Goal: Information Seeking & Learning: Compare options

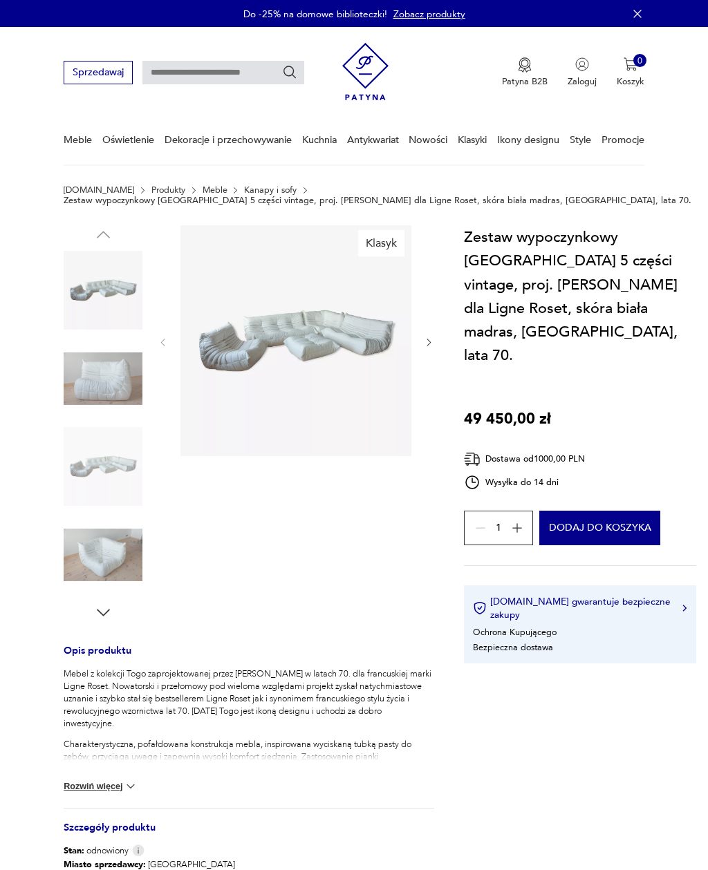
click at [83, 374] on img at bounding box center [103, 378] width 79 height 79
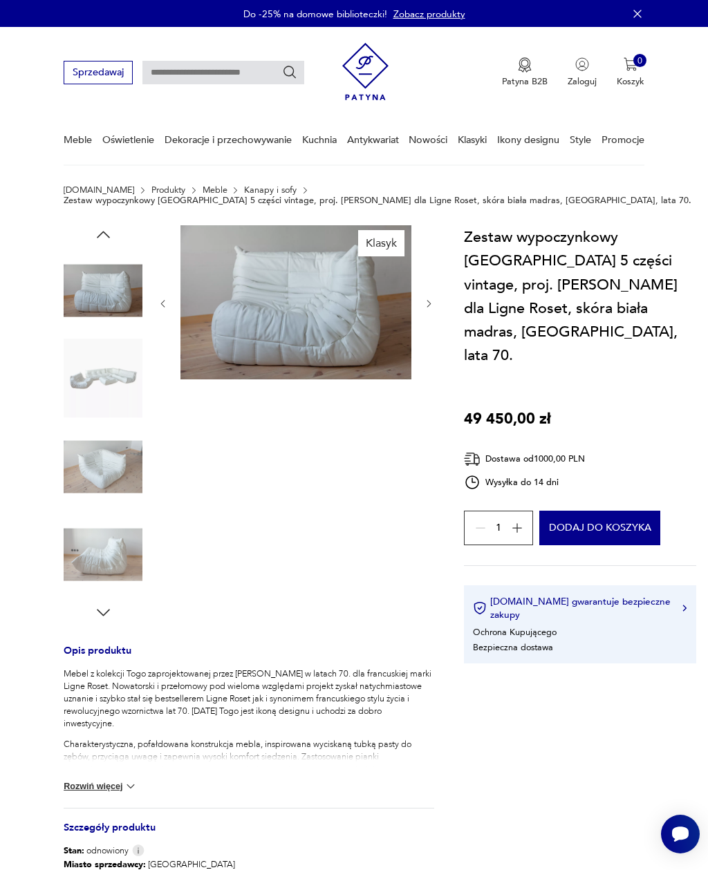
click at [82, 433] on img at bounding box center [103, 466] width 79 height 79
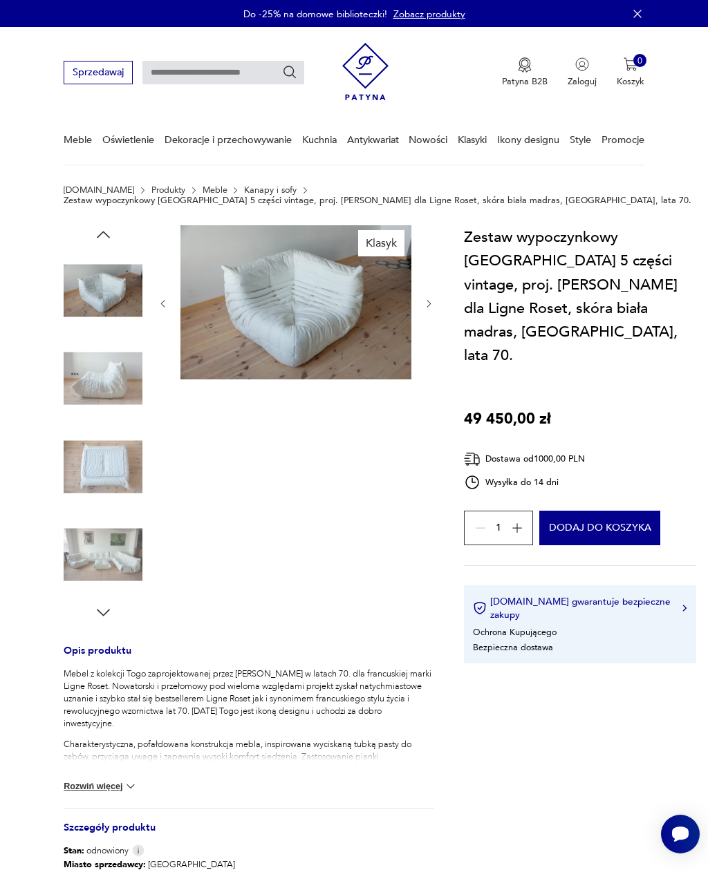
click at [91, 553] on img at bounding box center [103, 555] width 79 height 79
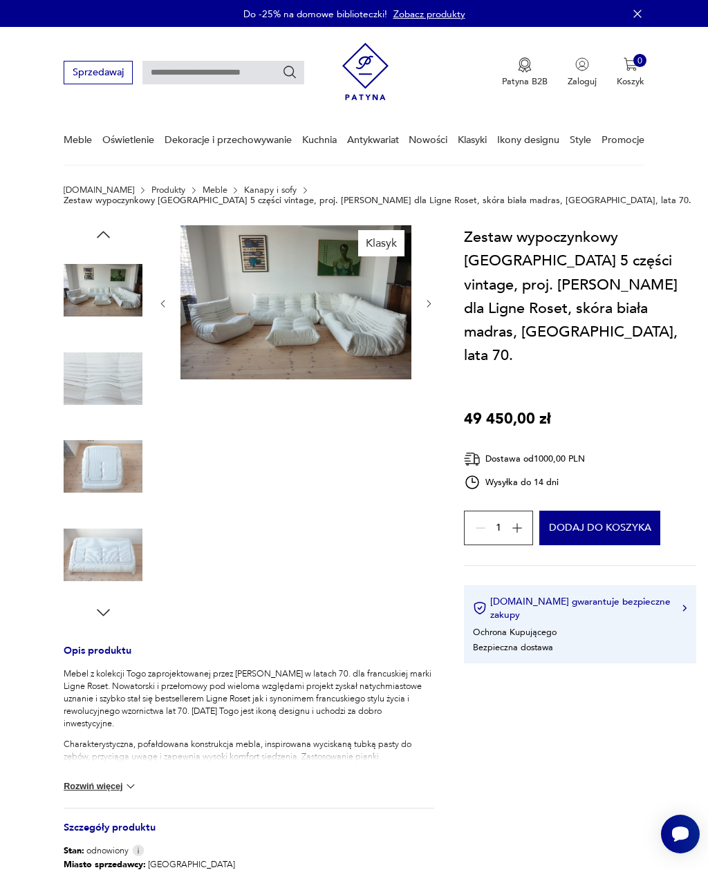
click at [206, 342] on img at bounding box center [295, 302] width 231 height 154
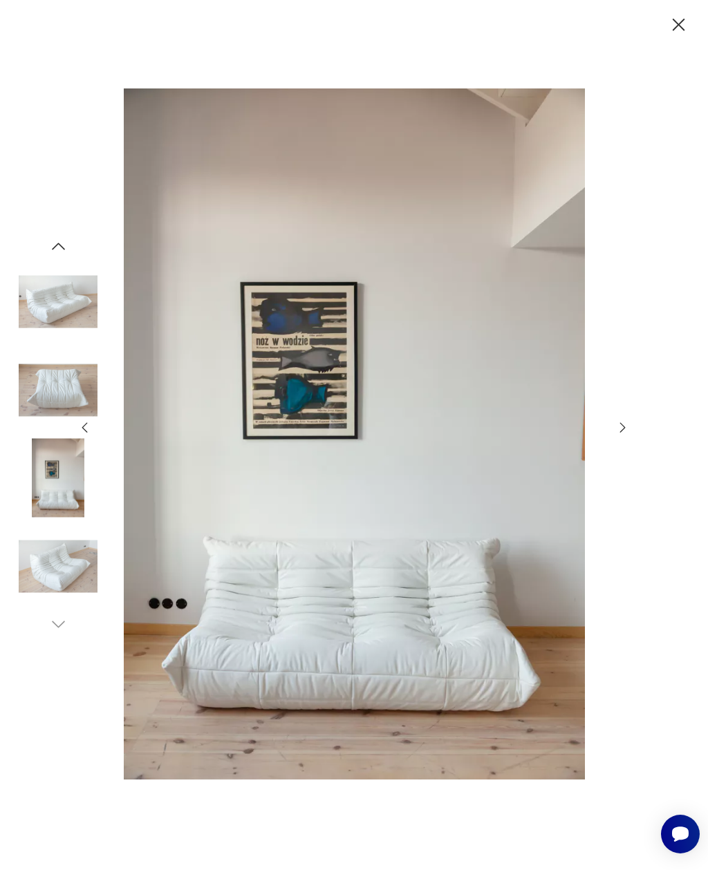
click at [619, 436] on icon "button" at bounding box center [622, 427] width 15 height 15
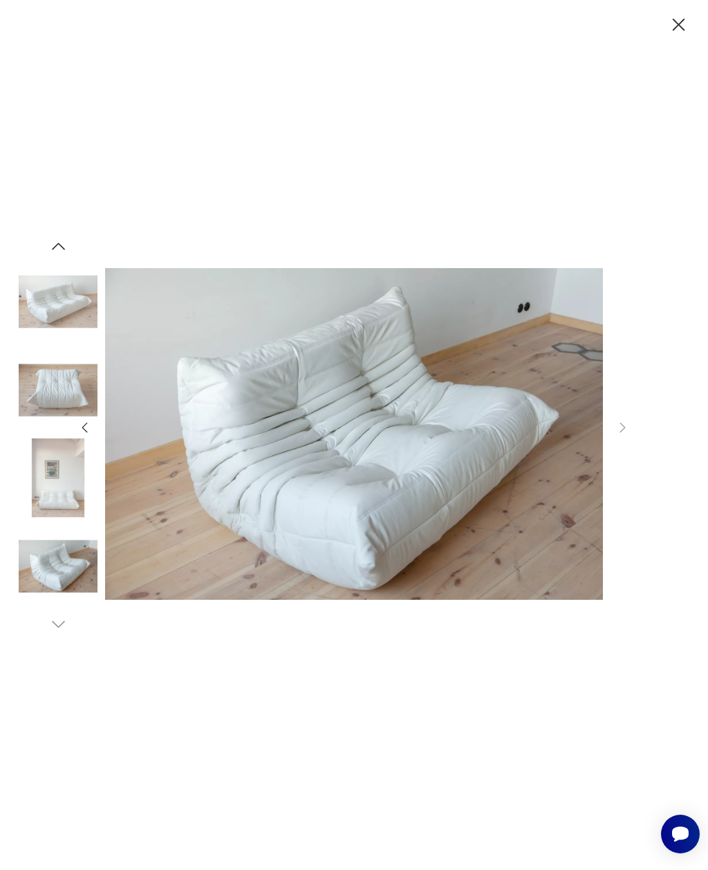
click at [637, 448] on div at bounding box center [354, 435] width 708 height 870
click at [647, 445] on div at bounding box center [354, 435] width 708 height 870
click at [679, 20] on icon "button" at bounding box center [679, 25] width 22 height 22
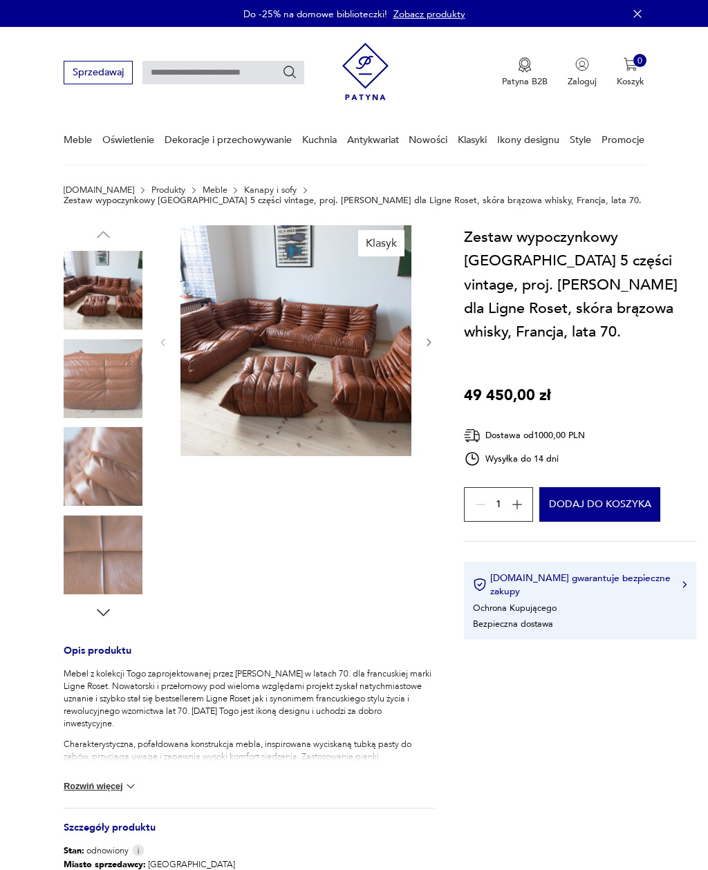
click at [232, 375] on img at bounding box center [295, 340] width 231 height 231
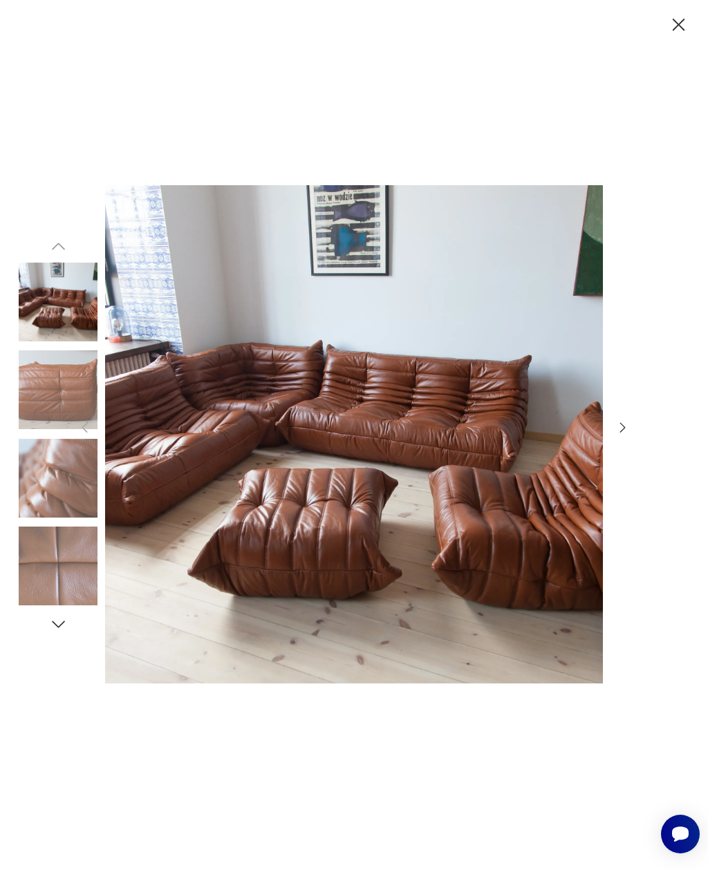
click at [685, 17] on icon "button" at bounding box center [679, 25] width 22 height 22
